Goal: Find specific page/section

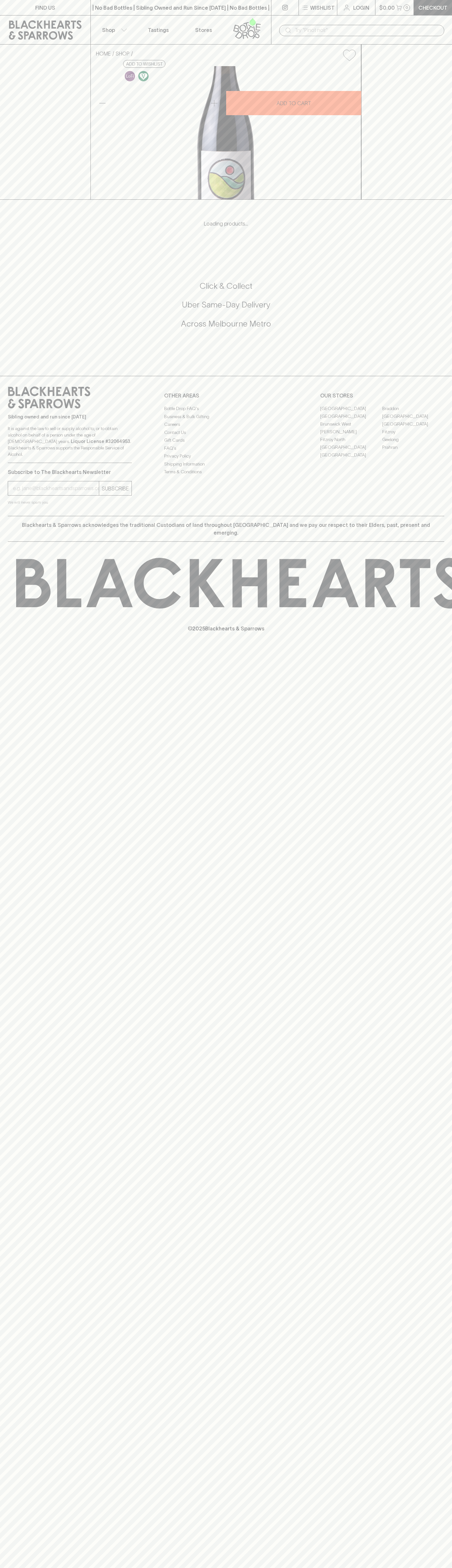
click at [351, 443] on link "Fitzroy North" at bounding box center [351, 439] width 62 height 8
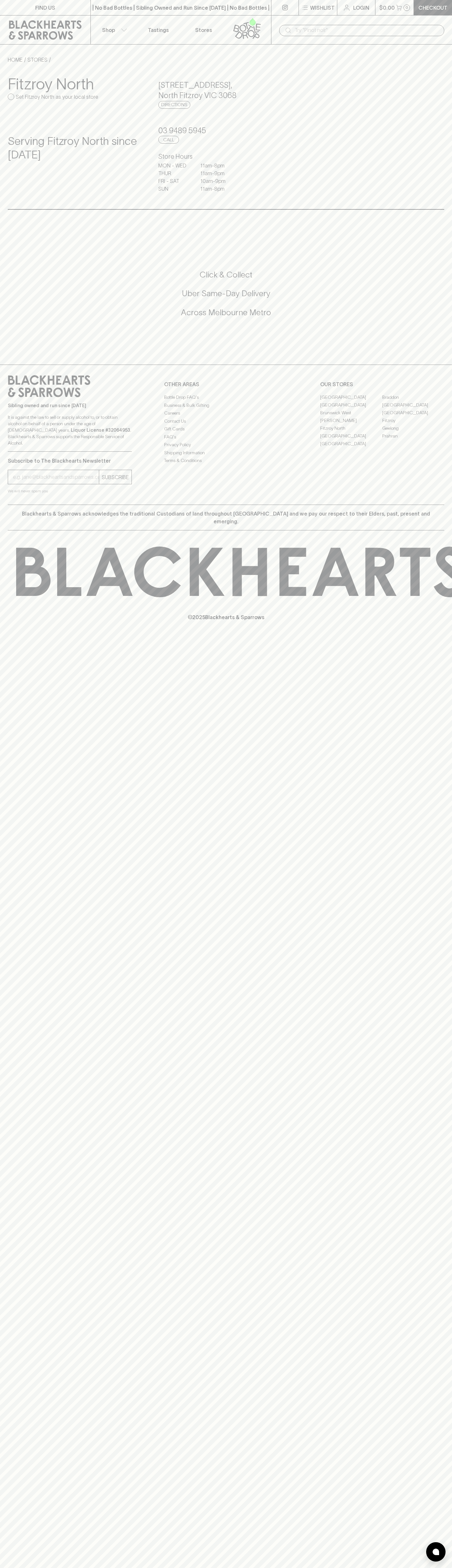
click at [54, 32] on icon at bounding box center [45, 30] width 72 height 19
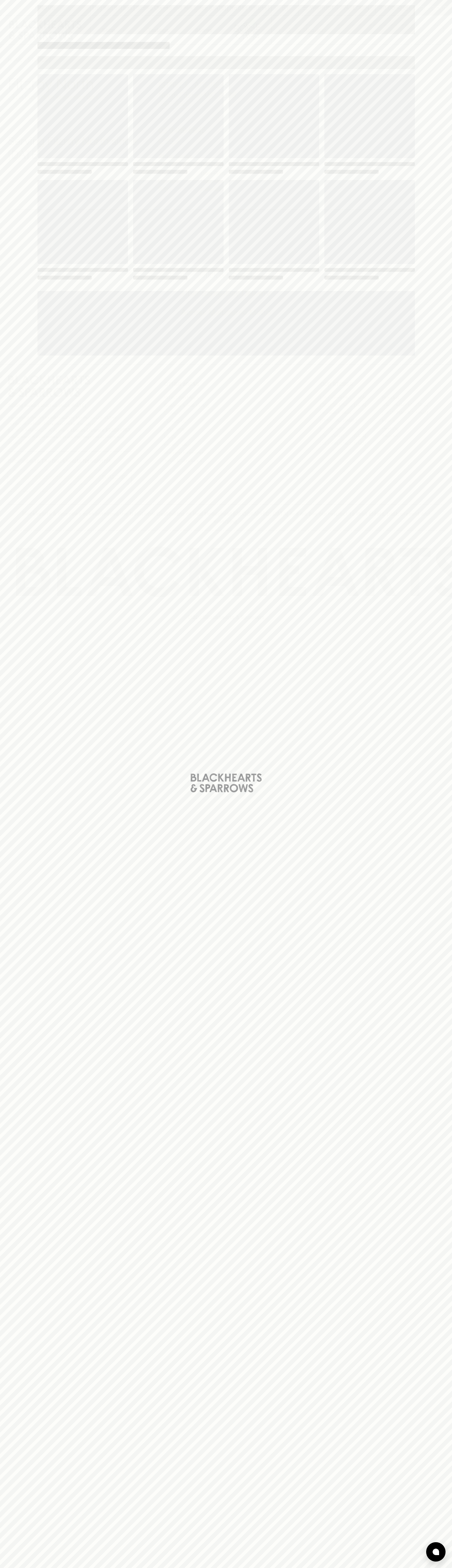
click at [99, 1567] on html "FIND US | No Bad Bottles | Sibling Owned and Run Since [DATE] | No Bad Bottles …" at bounding box center [226, 784] width 452 height 1568
click at [7, 125] on div "Loading" at bounding box center [226, 784] width 452 height 1568
